Goal: Transaction & Acquisition: Obtain resource

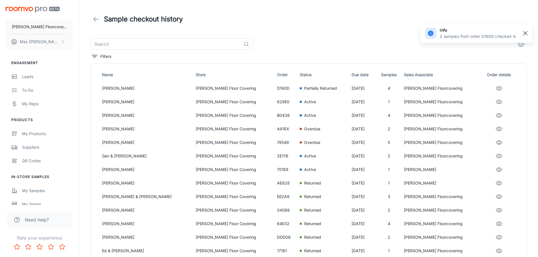
click at [526, 33] on rect "button" at bounding box center [525, 33] width 7 height 7
click at [27, 191] on div "My Samples" at bounding box center [47, 191] width 51 height 6
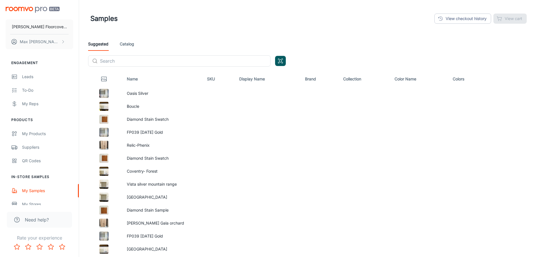
click at [121, 39] on link "Catalog" at bounding box center [127, 44] width 14 height 14
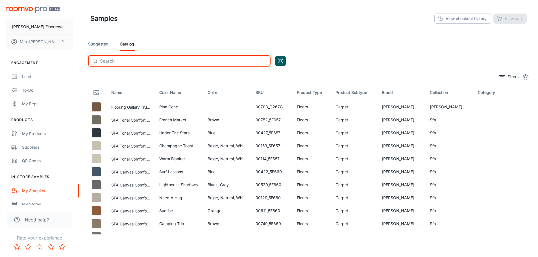
click at [148, 62] on input "text" at bounding box center [185, 60] width 171 height 11
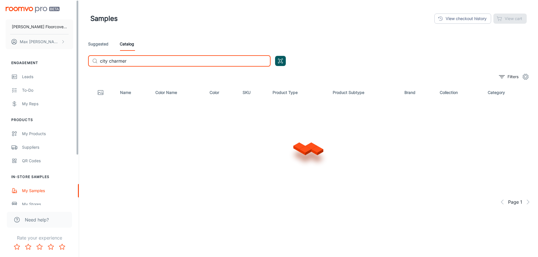
type input "city charmer"
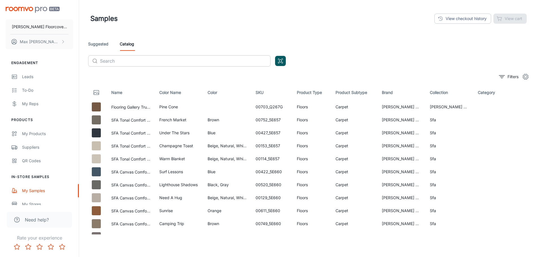
click at [129, 57] on input "text" at bounding box center [185, 60] width 171 height 11
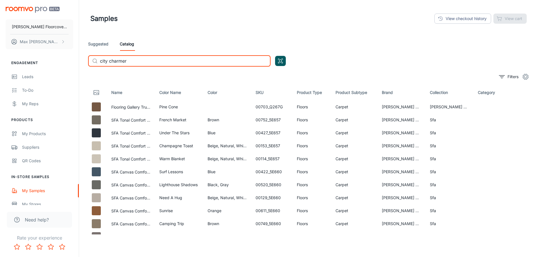
type input "city charmer"
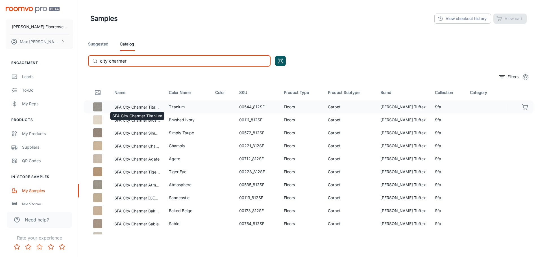
click at [131, 107] on button "SFA City Charmer Titanium" at bounding box center [136, 107] width 45 height 6
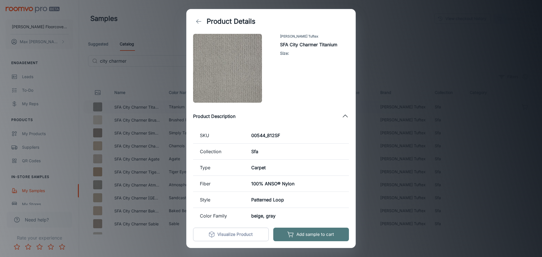
click at [322, 240] on button "Add sample to cart" at bounding box center [311, 235] width 76 height 14
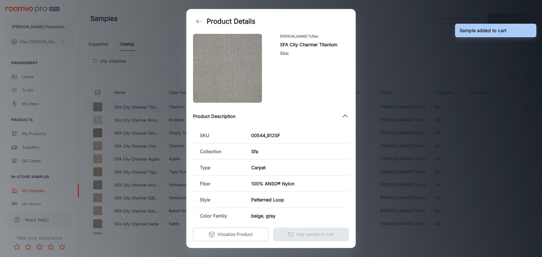
click at [168, 62] on div "Product Details [PERSON_NAME] Tuftex SFA City Charmer Titanium Size : Product D…" at bounding box center [271, 128] width 542 height 257
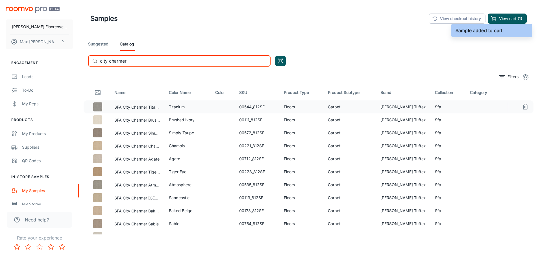
click at [153, 59] on input "city charmer" at bounding box center [185, 60] width 171 height 11
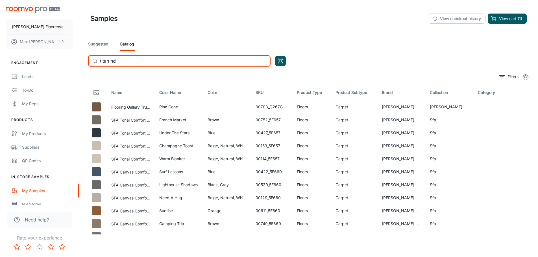
type input "titan hd"
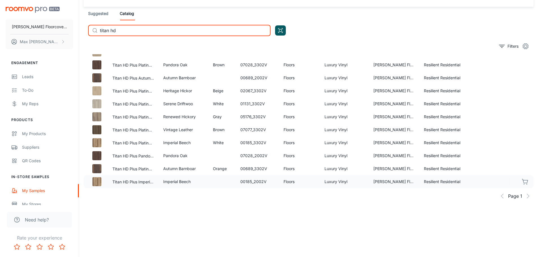
scroll to position [31, 0]
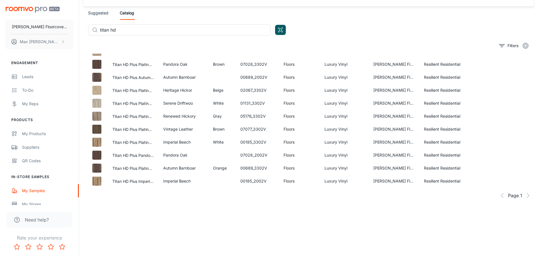
click at [523, 195] on div "Page 1" at bounding box center [309, 195] width 450 height 11
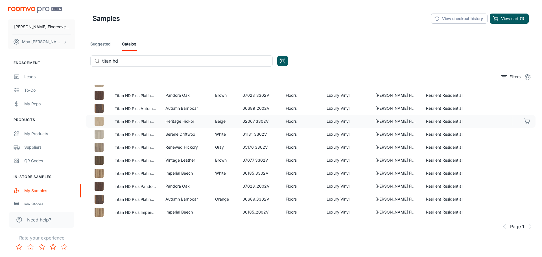
scroll to position [0, 0]
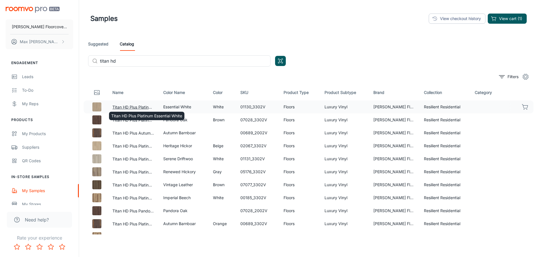
click at [125, 105] on button "Titan HD Plus Platinum Essential White" at bounding box center [133, 107] width 42 height 6
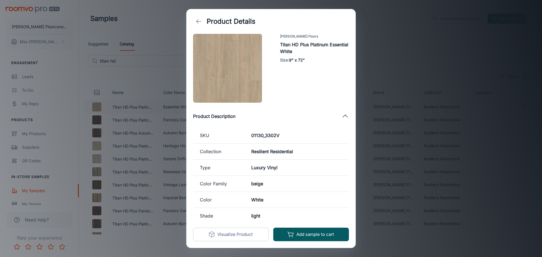
scroll to position [58, 0]
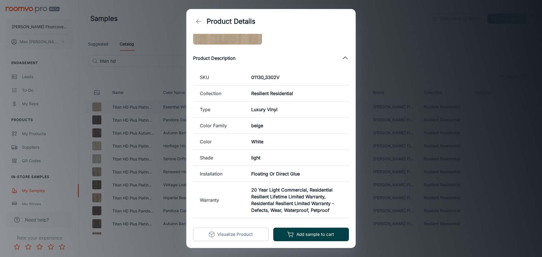
click at [307, 232] on button "Add sample to cart" at bounding box center [311, 235] width 76 height 14
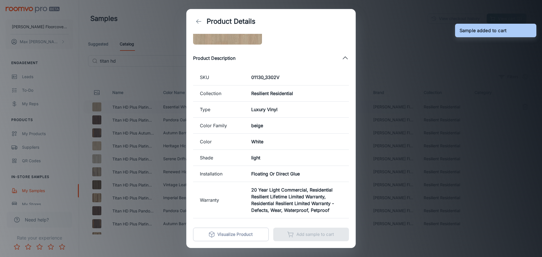
click at [456, 50] on div "Product Details [PERSON_NAME] Floors Titan HD Plus Platinum Essential White Siz…" at bounding box center [271, 128] width 542 height 257
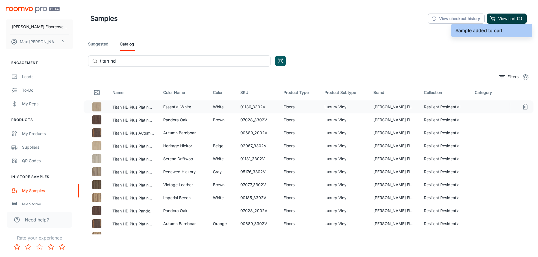
click at [513, 19] on button "View cart (2)" at bounding box center [507, 19] width 40 height 10
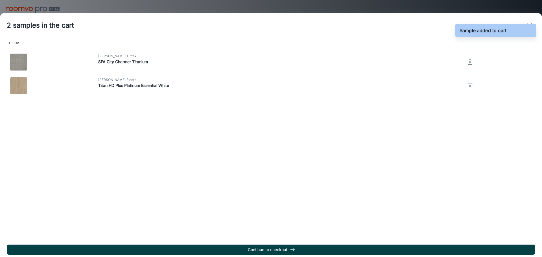
click at [255, 250] on button "Continue to checkout" at bounding box center [271, 250] width 529 height 10
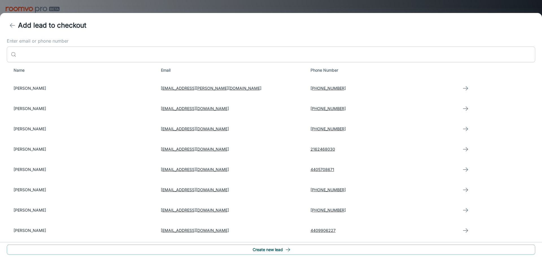
click at [55, 52] on input "Enter email or phone number" at bounding box center [277, 55] width 517 height 16
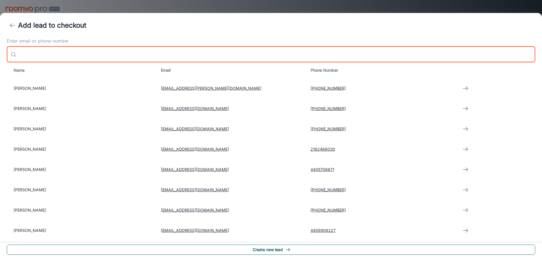
click at [277, 248] on button "Create new lead" at bounding box center [271, 250] width 529 height 10
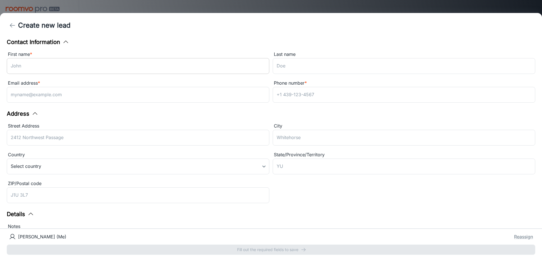
click at [74, 67] on input "First name *" at bounding box center [138, 66] width 263 height 16
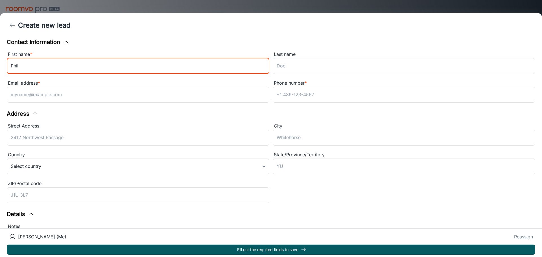
type input "Phil"
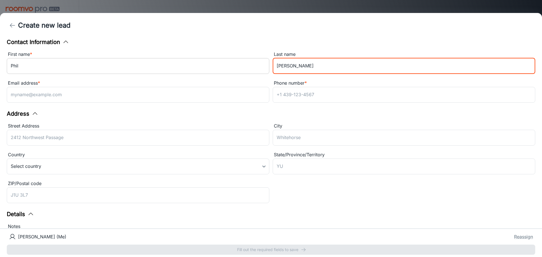
type input "[PERSON_NAME]"
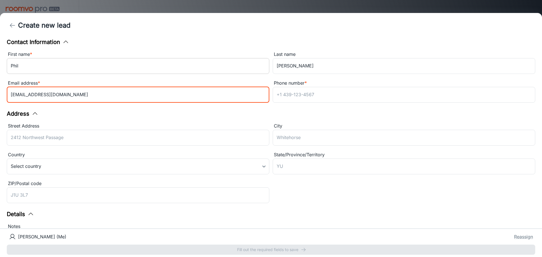
type input "[EMAIL_ADDRESS][DOMAIN_NAME]"
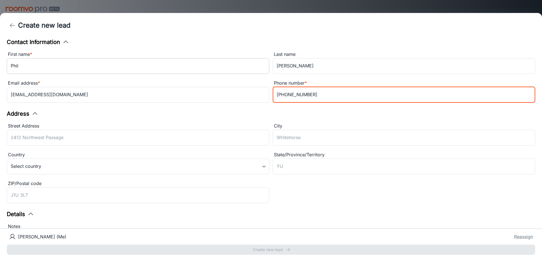
type input "[PHONE_NUMBER]"
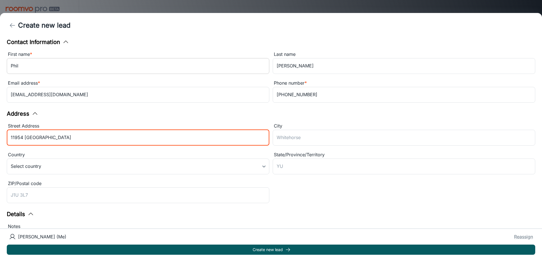
type input "11954 [GEOGRAPHIC_DATA]"
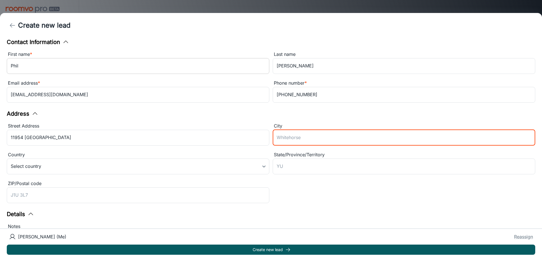
type input "R"
type input "[GEOGRAPHIC_DATA]"
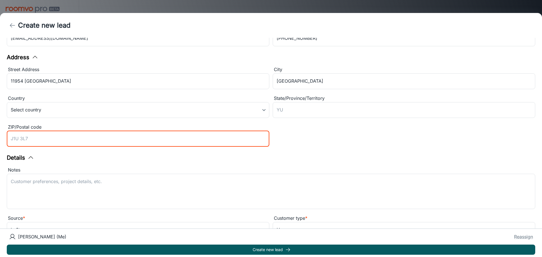
scroll to position [73, 0]
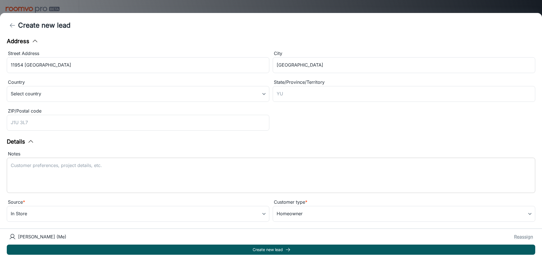
click at [88, 191] on div "x ​" at bounding box center [271, 175] width 529 height 35
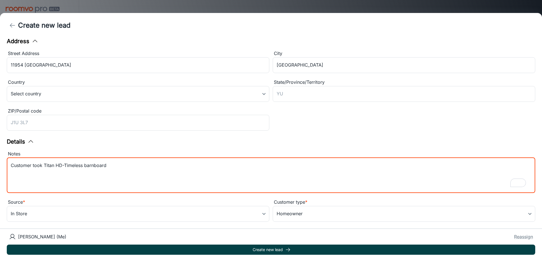
type textarea "Customer took Titan HD-Timeless barnboard"
click at [245, 248] on button "Create new lead" at bounding box center [271, 250] width 529 height 10
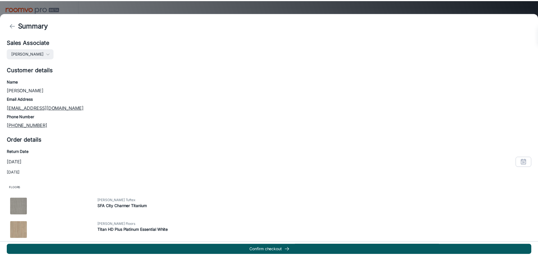
scroll to position [50, 0]
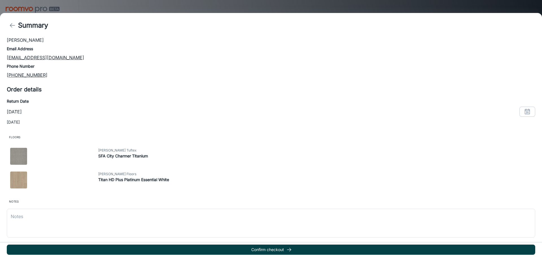
click at [258, 251] on button "Confirm checkout" at bounding box center [271, 250] width 529 height 10
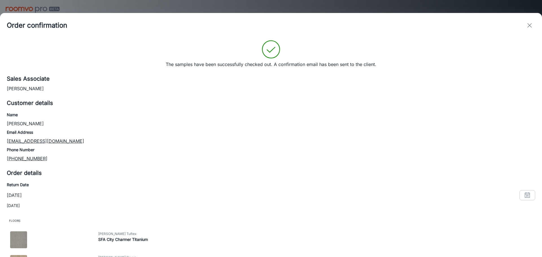
click at [529, 26] on icon "exit" at bounding box center [530, 25] width 7 height 7
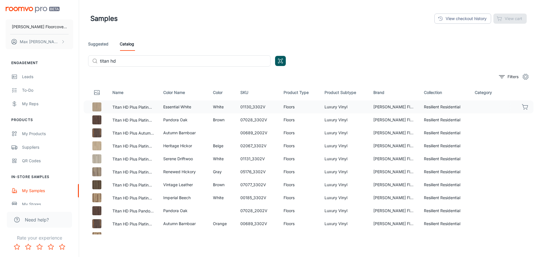
click at [322, 29] on header "Samples View checkout history View cart" at bounding box center [309, 18] width 450 height 37
